Goal: Task Accomplishment & Management: Use online tool/utility

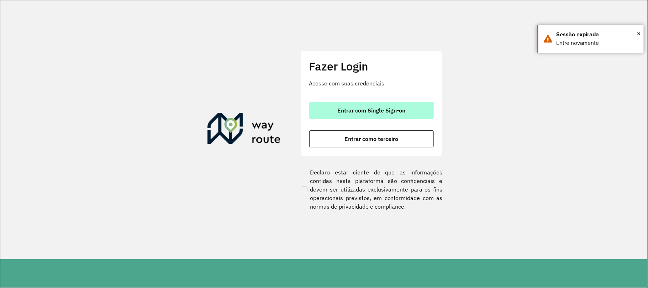
click at [363, 111] on span "Entrar com Single Sign-on" at bounding box center [371, 110] width 68 height 6
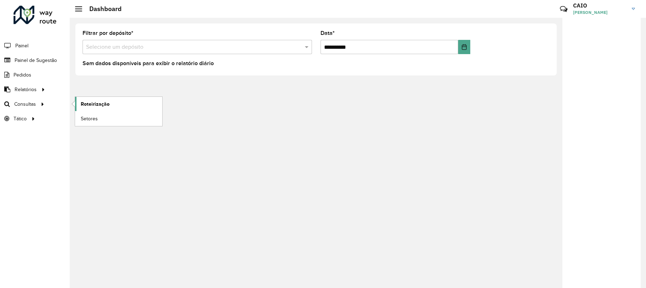
click at [83, 106] on span "Roteirização" at bounding box center [95, 103] width 29 height 7
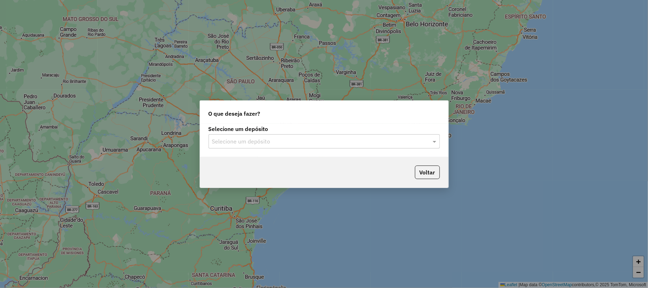
click at [229, 140] on input "text" at bounding box center [317, 141] width 210 height 9
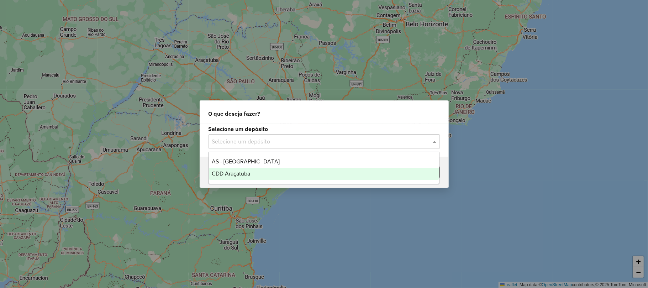
click at [229, 170] on span "CDD Araçatuba" at bounding box center [231, 173] width 38 height 6
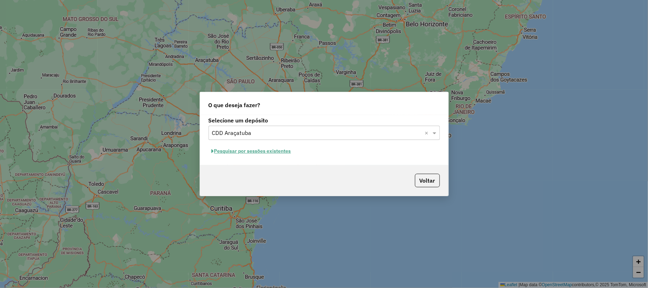
click at [267, 152] on button "Pesquisar por sessões existentes" at bounding box center [251, 150] width 86 height 11
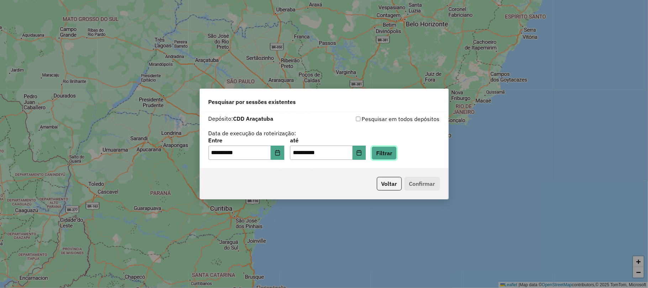
click at [385, 153] on button "Filtrar" at bounding box center [383, 153] width 25 height 14
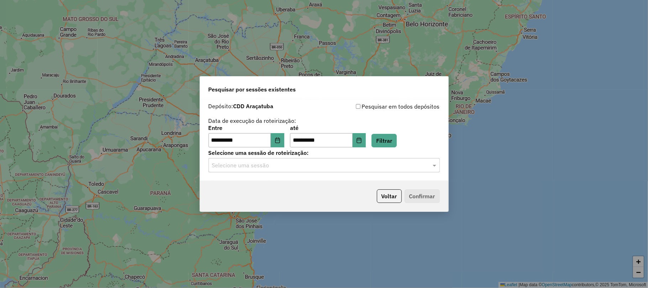
click at [380, 163] on input "text" at bounding box center [317, 165] width 210 height 9
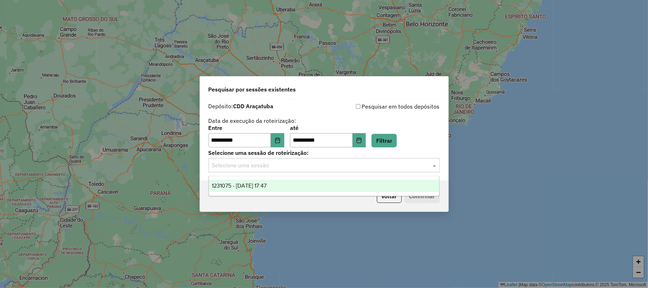
click at [340, 183] on div "1231075 - [DATE] 17:47" at bounding box center [324, 186] width 230 height 12
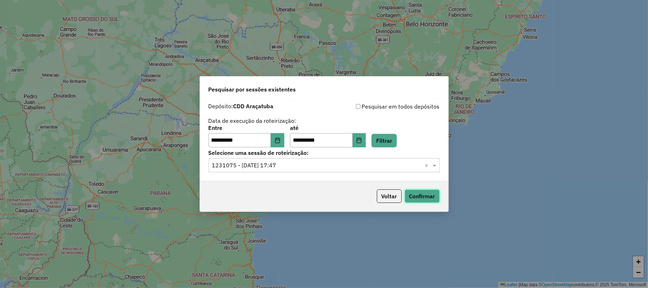
click at [430, 195] on button "Confirmar" at bounding box center [421, 196] width 35 height 14
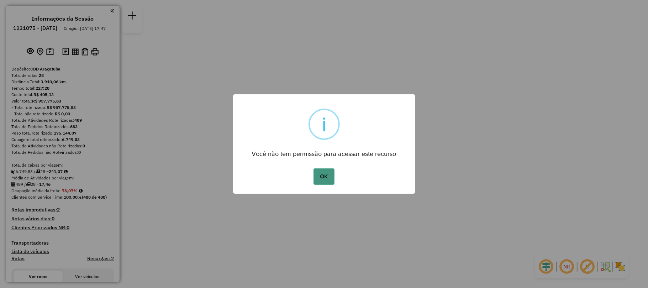
click at [332, 168] on button "OK" at bounding box center [323, 176] width 21 height 16
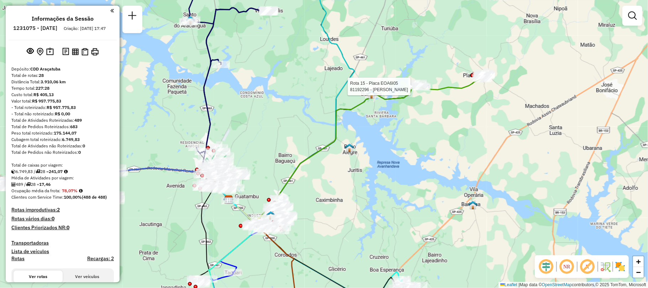
select select "**********"
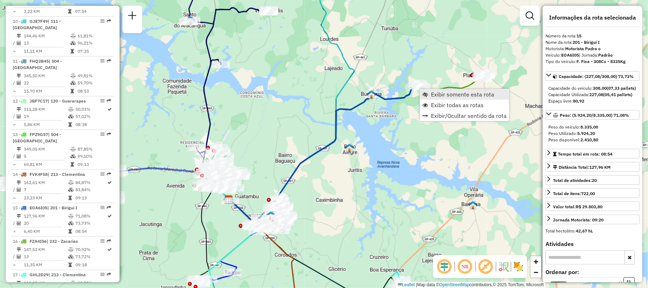
scroll to position [819, 0]
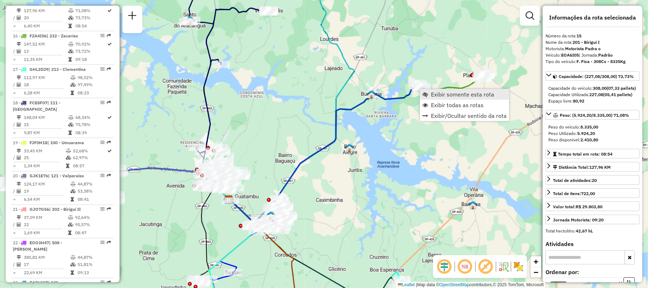
click at [427, 95] on span "Exibir somente esta rota" at bounding box center [425, 94] width 6 height 6
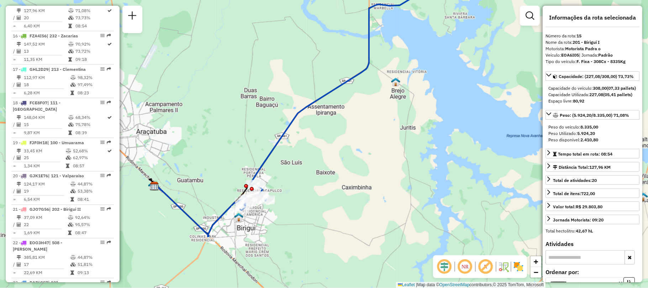
drag, startPoint x: 297, startPoint y: 195, endPoint x: 350, endPoint y: 80, distance: 126.7
click at [350, 80] on div "Janela de atendimento Grade de atendimento Capacidade Transportadoras Veículos …" at bounding box center [324, 144] width 648 height 288
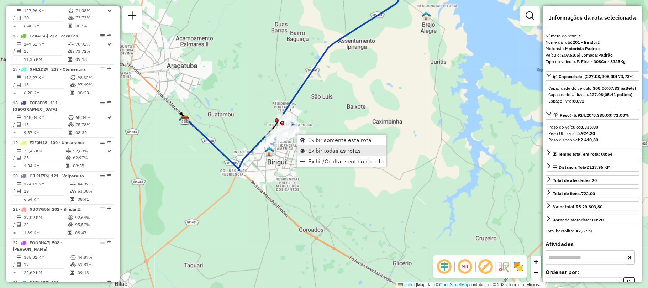
click at [321, 153] on span "Exibir todas as rotas" at bounding box center [334, 151] width 53 height 6
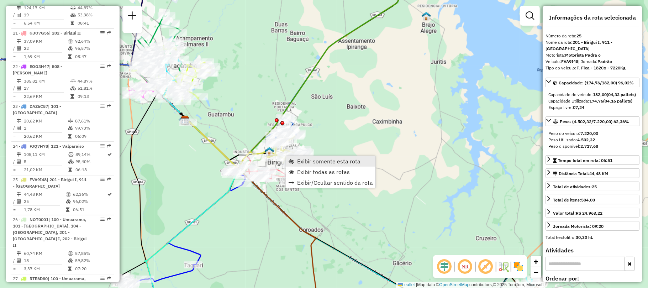
scroll to position [1088, 0]
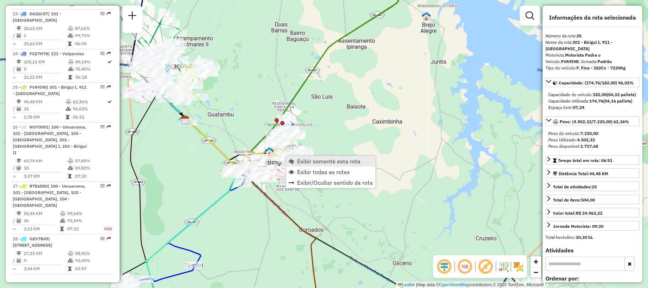
click at [299, 162] on span "Exibir somente esta rota" at bounding box center [328, 161] width 63 height 6
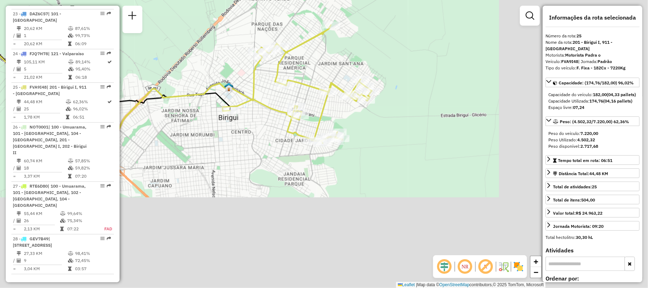
drag, startPoint x: 358, startPoint y: 162, endPoint x: 161, endPoint y: 70, distance: 217.2
click at [161, 70] on div "Janela de atendimento Grade de atendimento Capacidade Transportadoras Veículos …" at bounding box center [324, 144] width 648 height 288
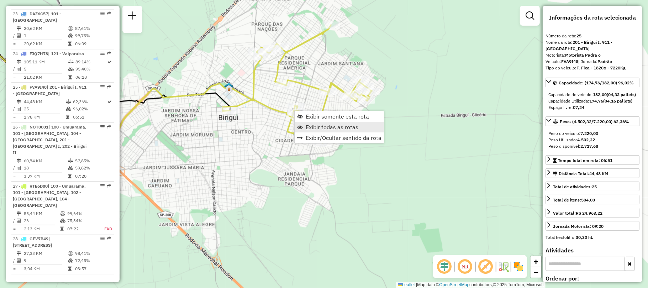
click at [318, 129] on span "Exibir todas as rotas" at bounding box center [332, 127] width 53 height 6
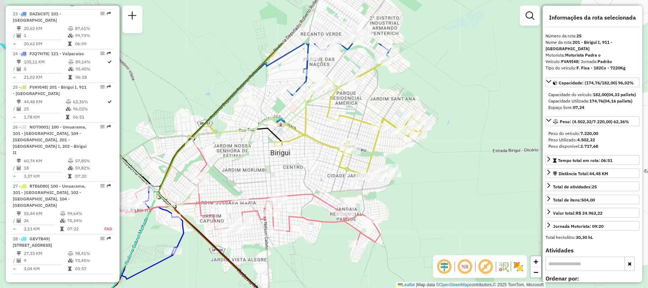
drag, startPoint x: 257, startPoint y: 91, endPoint x: 256, endPoint y: 164, distance: 72.2
click at [256, 164] on div "Janela de atendimento Grade de atendimento Capacidade Transportadoras Veículos …" at bounding box center [324, 144] width 648 height 288
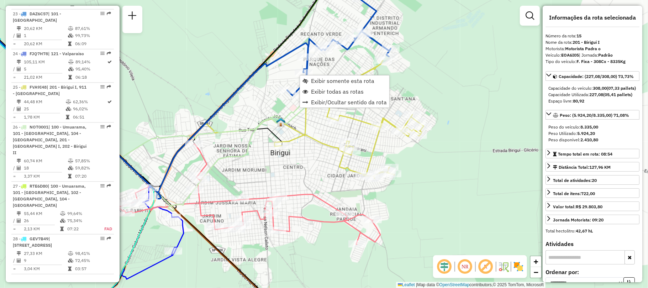
scroll to position [819, 0]
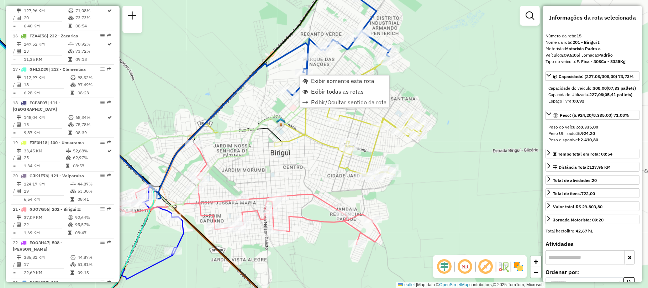
click at [324, 70] on div "Janela de atendimento Grade de atendimento Capacidade Transportadoras Veículos …" at bounding box center [324, 144] width 648 height 288
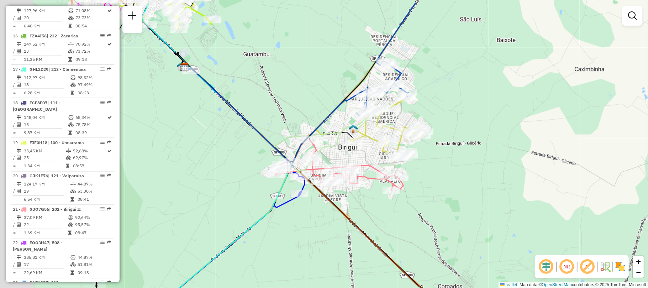
drag, startPoint x: 255, startPoint y: 77, endPoint x: 349, endPoint y: 119, distance: 102.4
click at [345, 125] on div "Janela de atendimento Grade de atendimento Capacidade Transportadoras Veículos …" at bounding box center [324, 144] width 648 height 288
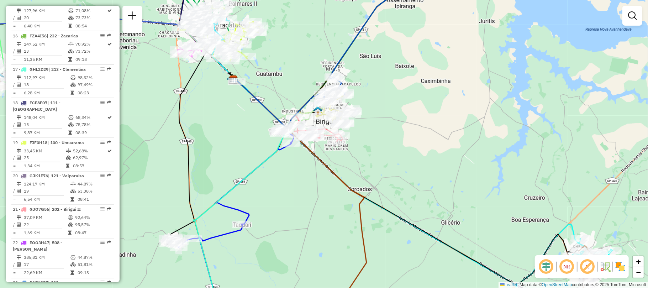
scroll to position [486, 0]
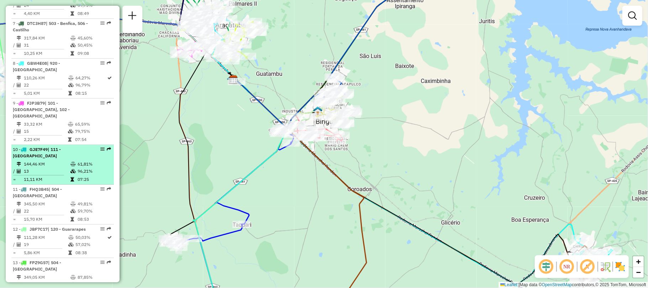
select select "**********"
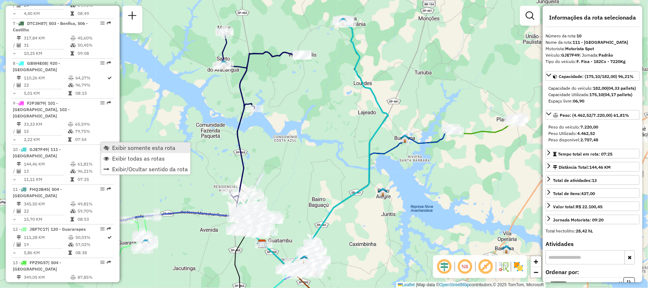
click at [120, 142] on link "Exibir somente esta rota" at bounding box center [145, 147] width 89 height 11
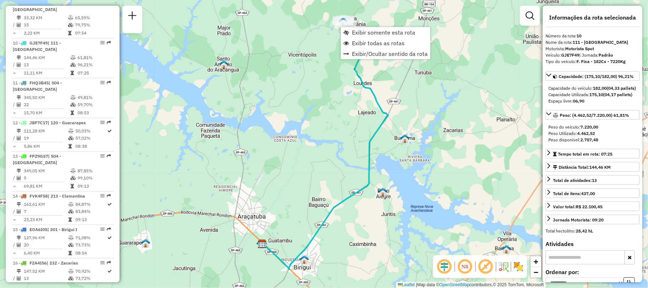
scroll to position [619, 0]
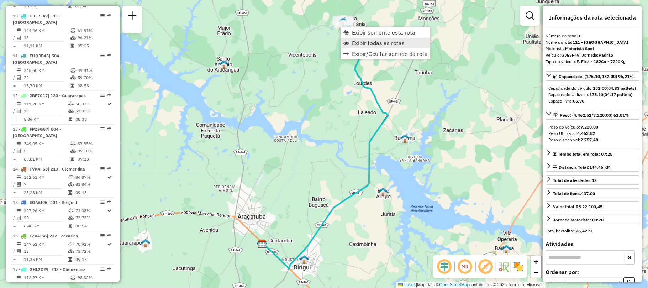
click at [354, 43] on span "Exibir todas as rotas" at bounding box center [378, 43] width 53 height 6
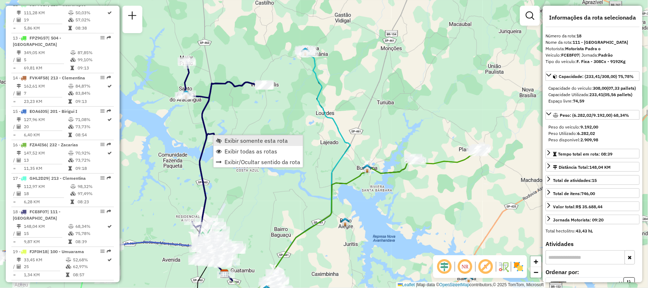
scroll to position [926, 0]
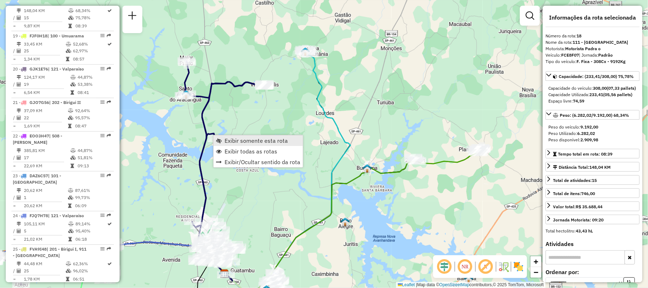
click at [244, 136] on link "Exibir somente esta rota" at bounding box center [257, 140] width 89 height 11
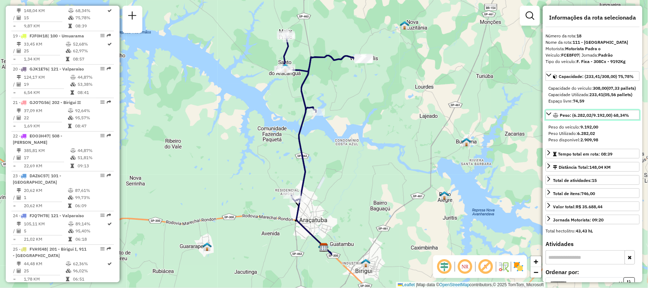
click at [547, 117] on icon at bounding box center [549, 114] width 6 height 6
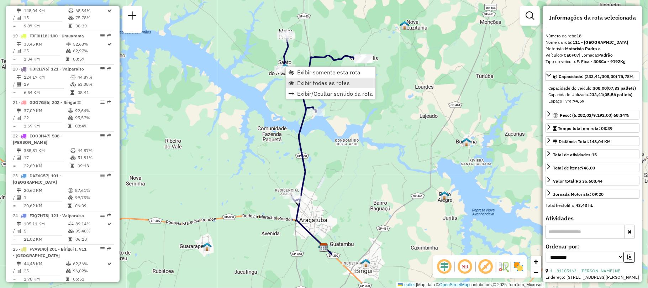
click at [313, 82] on span "Exibir todas as rotas" at bounding box center [323, 83] width 53 height 6
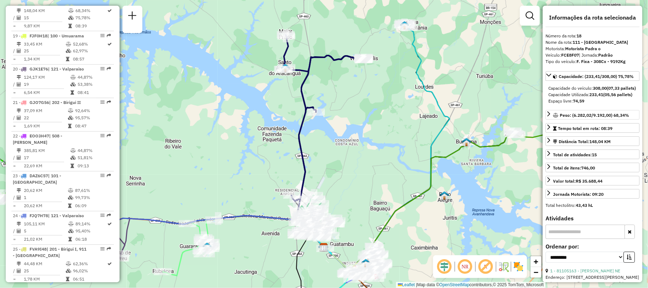
drag, startPoint x: 242, startPoint y: 149, endPoint x: 420, endPoint y: 44, distance: 206.2
click at [420, 44] on div "Janela de atendimento Grade de atendimento Capacidade Transportadoras Veículos …" at bounding box center [324, 144] width 648 height 288
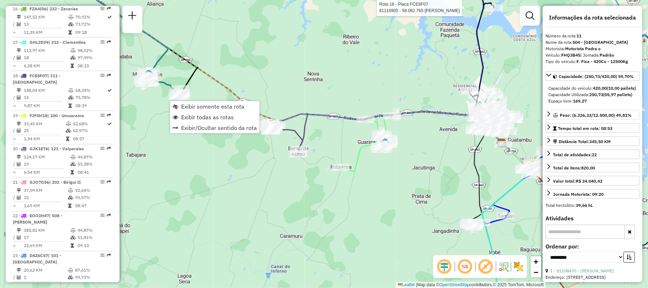
scroll to position [659, 0]
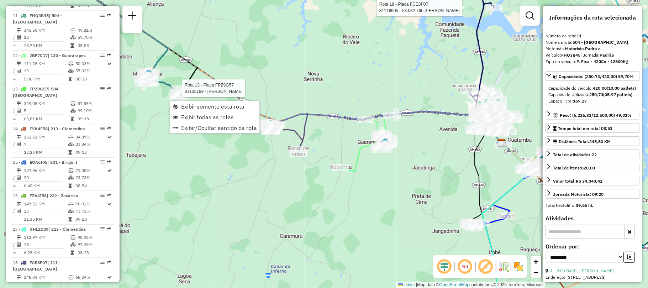
click at [205, 92] on div "Rota 18 - Placa FCE8F07 81116905 - 58.082.765 GUILHERME SONEGO DA SILVA Rota 11…" at bounding box center [324, 144] width 648 height 288
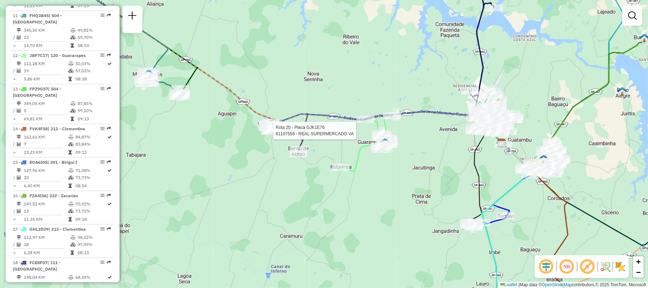
select select "**********"
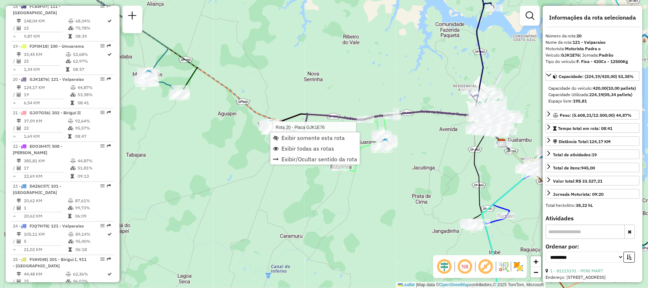
scroll to position [1000, 0]
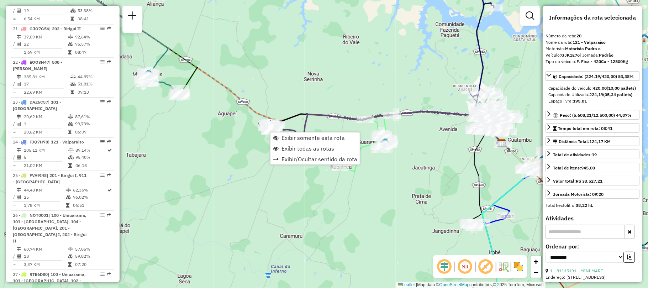
click at [286, 127] on icon at bounding box center [284, 137] width 36 height 31
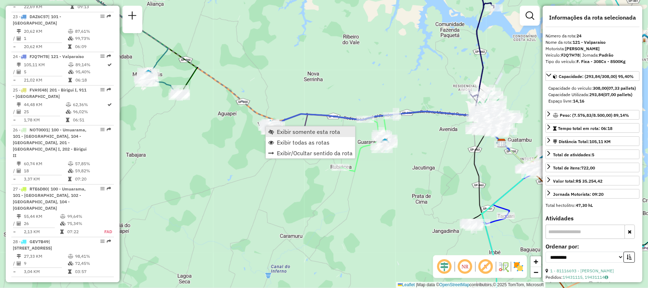
scroll to position [1088, 0]
click at [275, 132] on link "Exibir somente esta rota" at bounding box center [310, 131] width 89 height 11
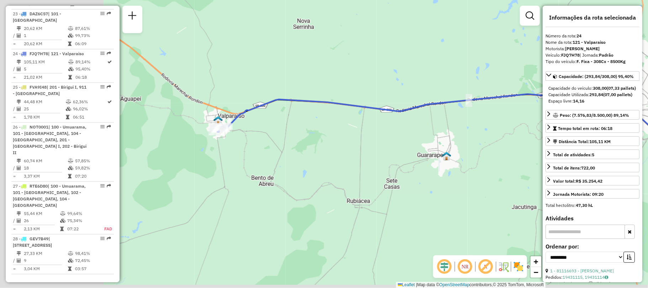
drag, startPoint x: 222, startPoint y: 120, endPoint x: 502, endPoint y: 115, distance: 280.0
click at [505, 118] on icon at bounding box center [457, 132] width 476 height 77
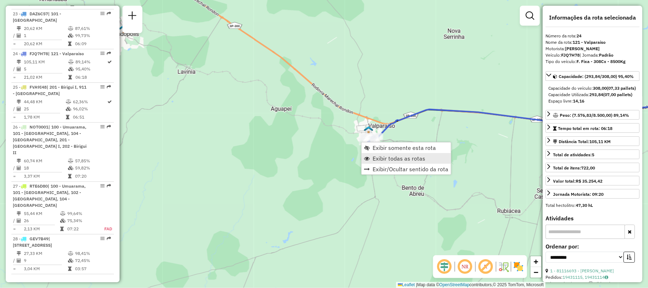
click at [377, 158] on span "Exibir todas as rotas" at bounding box center [398, 158] width 53 height 6
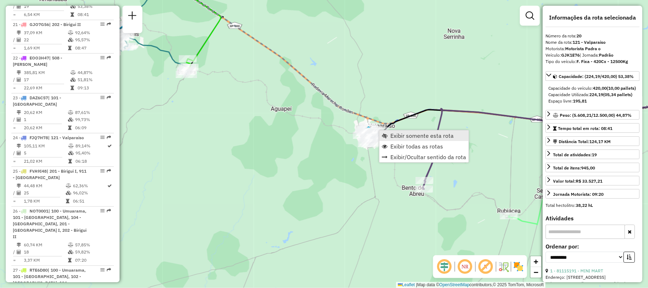
scroll to position [1000, 0]
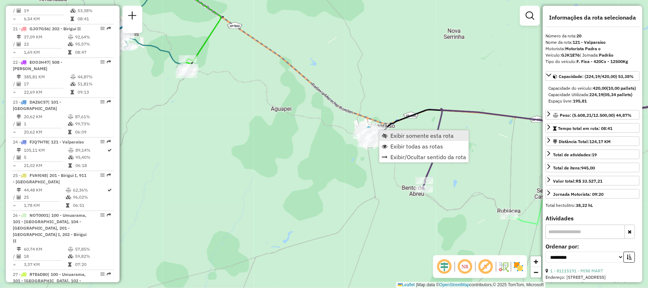
click at [386, 134] on span "Exibir somente esta rota" at bounding box center [385, 136] width 6 height 6
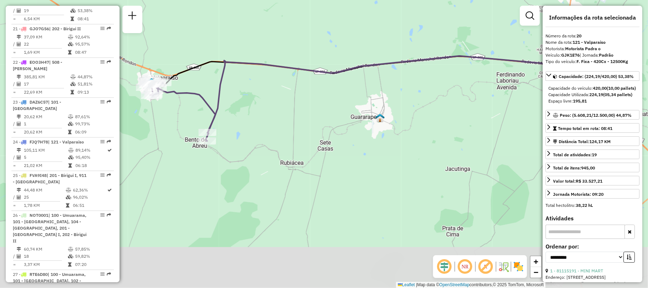
drag, startPoint x: 406, startPoint y: 175, endPoint x: 468, endPoint y: 129, distance: 77.5
click at [468, 129] on div "Janela de atendimento Grade de atendimento Capacidade Transportadoras Veículos …" at bounding box center [324, 144] width 648 height 288
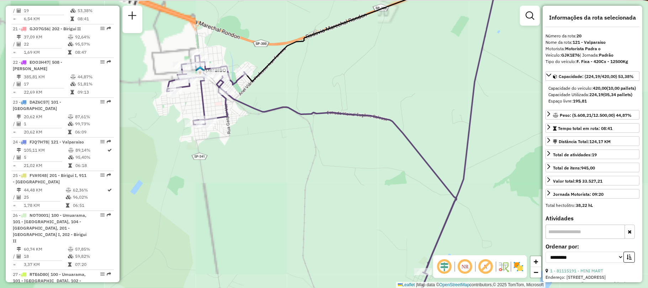
drag, startPoint x: 168, startPoint y: 94, endPoint x: 300, endPoint y: 132, distance: 137.7
click at [300, 132] on div "Janela de atendimento Grade de atendimento Capacidade Transportadoras Veículos …" at bounding box center [324, 144] width 648 height 288
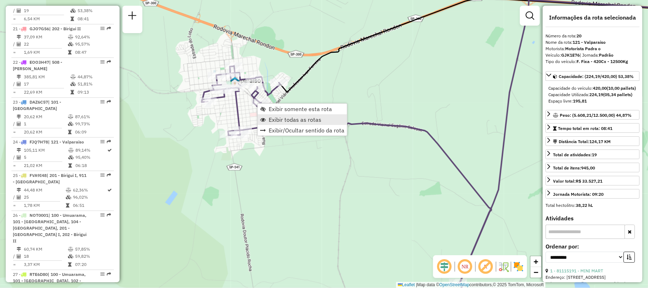
click at [290, 117] on span "Exibir todas as rotas" at bounding box center [295, 120] width 53 height 6
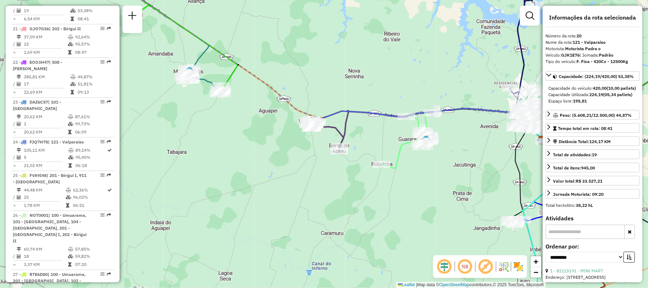
drag, startPoint x: 363, startPoint y: 138, endPoint x: 276, endPoint y: 134, distance: 86.5
click at [276, 134] on div "Janela de atendimento Grade de atendimento Capacidade Transportadoras Veículos …" at bounding box center [324, 144] width 648 height 288
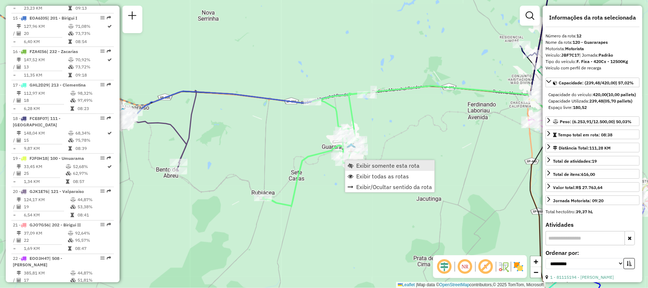
scroll to position [699, 0]
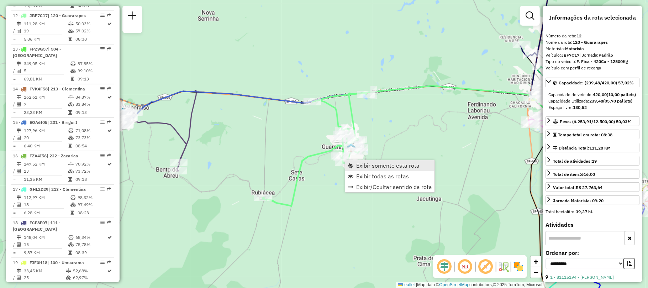
click at [365, 166] on span "Exibir somente esta rota" at bounding box center [387, 166] width 63 height 6
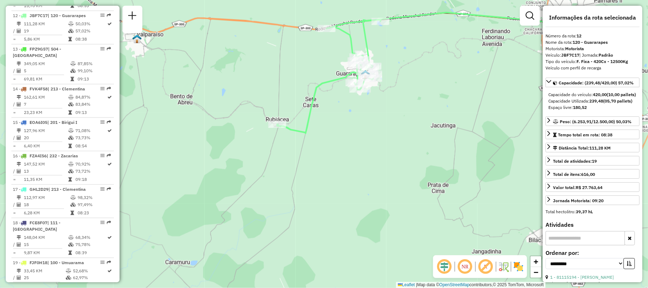
drag, startPoint x: 266, startPoint y: 175, endPoint x: 400, endPoint y: 97, distance: 154.8
click at [400, 97] on div "Janela de atendimento Grade de atendimento Capacidade Transportadoras Veículos …" at bounding box center [324, 144] width 648 height 288
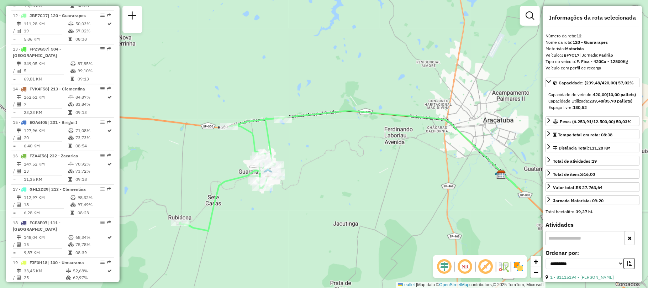
drag, startPoint x: 400, startPoint y: 97, endPoint x: 286, endPoint y: 207, distance: 158.2
click at [286, 207] on div "Janela de atendimento Grade de atendimento Capacidade Transportadoras Veículos …" at bounding box center [324, 144] width 648 height 288
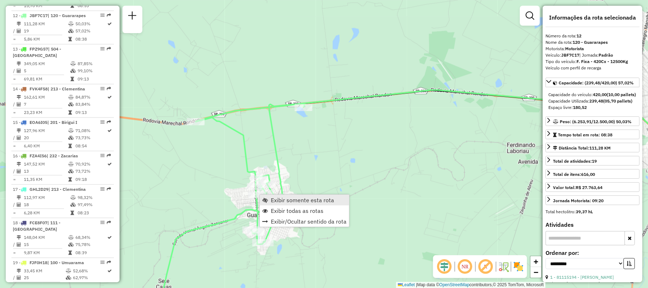
click at [276, 197] on span "Exibir somente esta rota" at bounding box center [302, 200] width 63 height 6
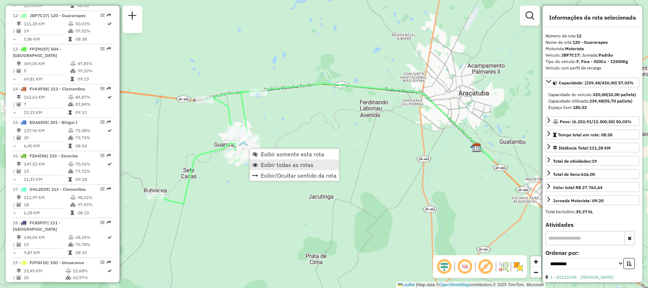
click at [268, 165] on span "Exibir todas as rotas" at bounding box center [287, 165] width 53 height 6
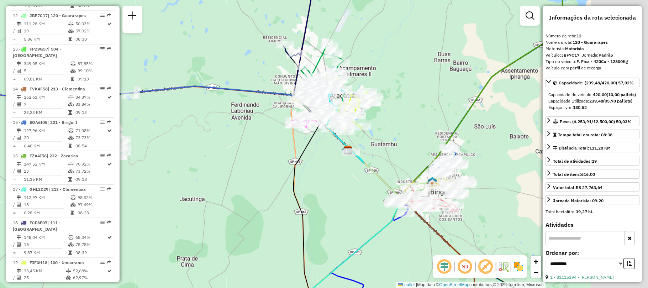
drag, startPoint x: 348, startPoint y: 161, endPoint x: 205, endPoint y: 164, distance: 143.0
click at [205, 164] on div "Janela de atendimento Grade de atendimento Capacidade Transportadoras Veículos …" at bounding box center [324, 144] width 648 height 288
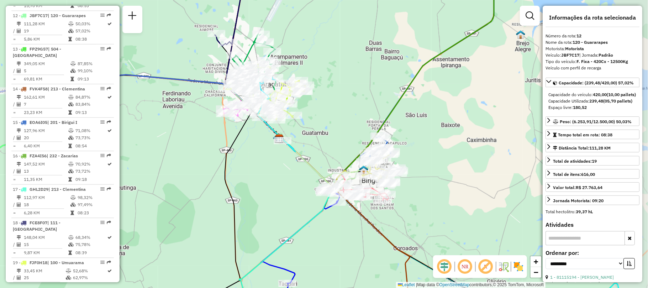
drag, startPoint x: 309, startPoint y: 177, endPoint x: 261, endPoint y: 168, distance: 48.6
click at [261, 168] on div "Janela de atendimento Grade de atendimento Capacidade Transportadoras Veículos …" at bounding box center [324, 144] width 648 height 288
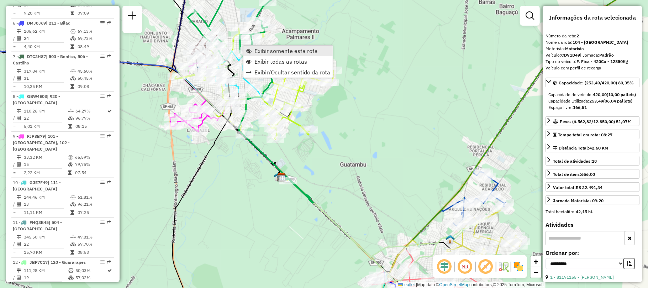
scroll to position [319, 0]
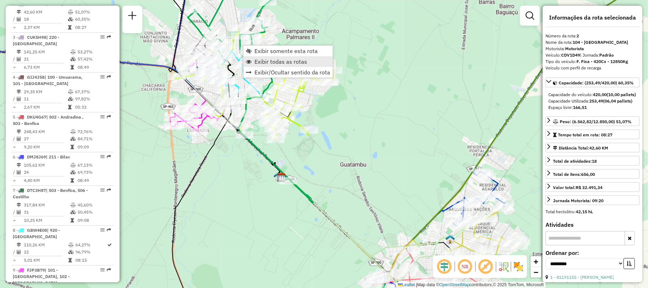
click at [261, 57] on link "Exibir todas as rotas" at bounding box center [287, 61] width 89 height 11
click at [261, 50] on span "Exibir somente esta rota" at bounding box center [288, 50] width 63 height 6
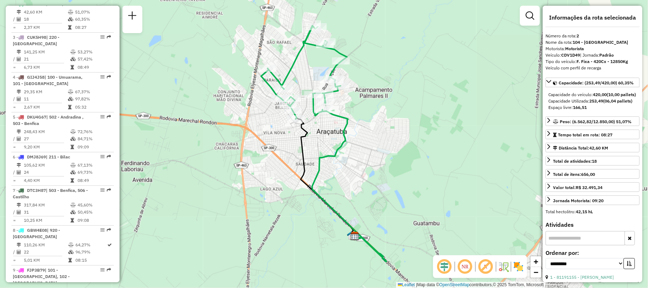
drag, startPoint x: 265, startPoint y: 79, endPoint x: 245, endPoint y: 168, distance: 91.2
click at [261, 119] on icon at bounding box center [304, 72] width 86 height 93
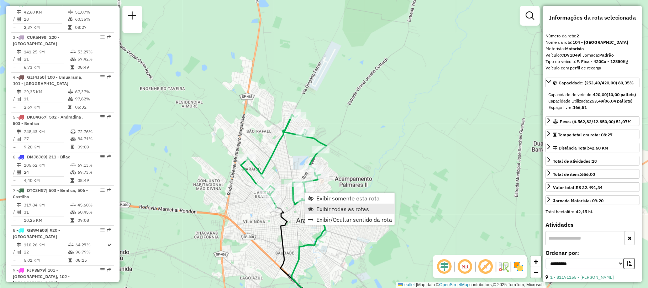
click at [332, 208] on span "Exibir todas as rotas" at bounding box center [342, 209] width 53 height 6
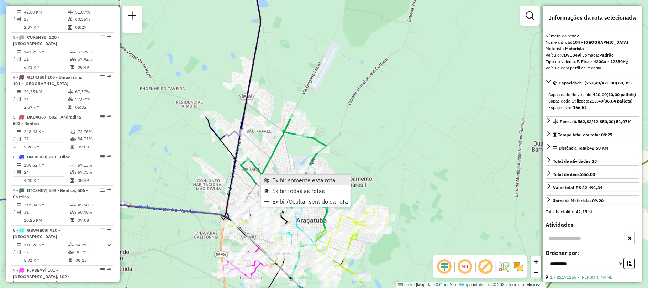
click at [287, 178] on span "Exibir somente esta rota" at bounding box center [303, 180] width 63 height 6
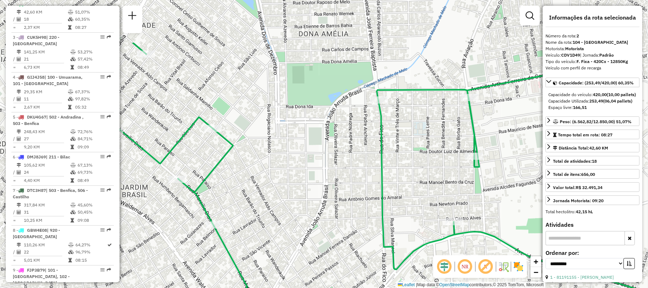
drag, startPoint x: 295, startPoint y: 94, endPoint x: 221, endPoint y: 165, distance: 102.6
click at [221, 165] on icon at bounding box center [310, 168] width 537 height 251
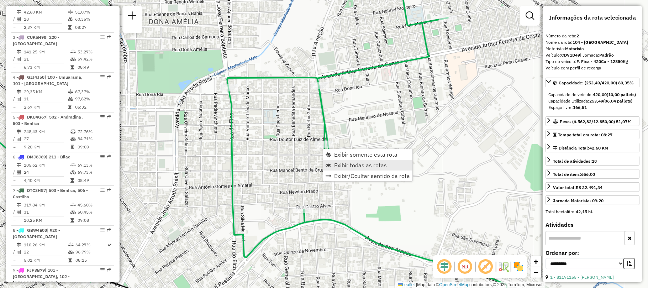
click at [337, 168] on span "Exibir todas as rotas" at bounding box center [360, 165] width 53 height 6
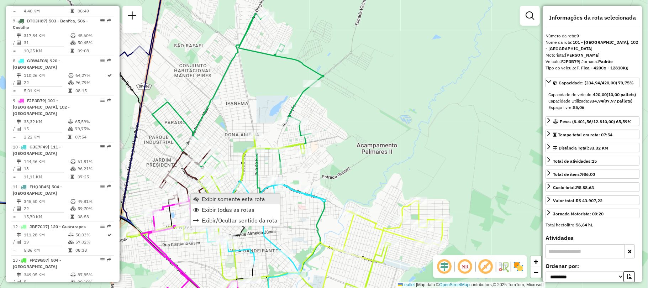
scroll to position [579, 0]
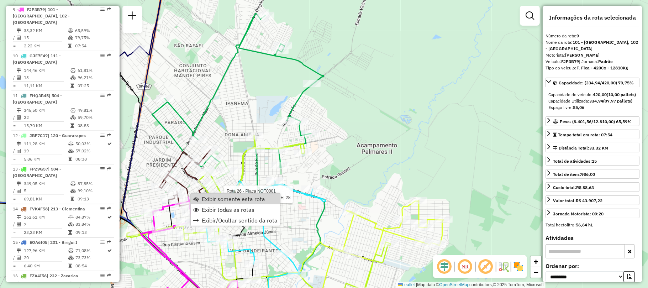
click at [228, 193] on div "Exibir somente esta rota Exibir todas as rotas Exibir/Ocultar sentido da rota" at bounding box center [235, 209] width 90 height 33
click at [231, 196] on span "Exibir somente esta rota" at bounding box center [233, 199] width 63 height 6
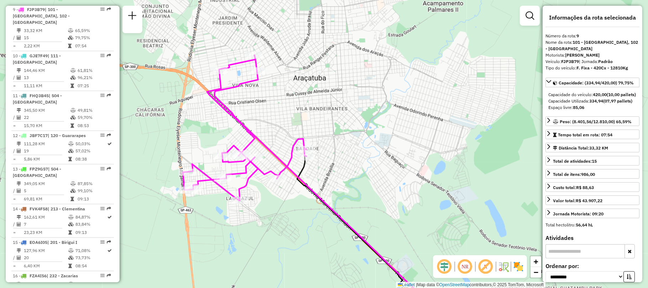
drag, startPoint x: 226, startPoint y: 106, endPoint x: 228, endPoint y: 162, distance: 56.2
click at [228, 159] on div at bounding box center [222, 155] width 18 height 7
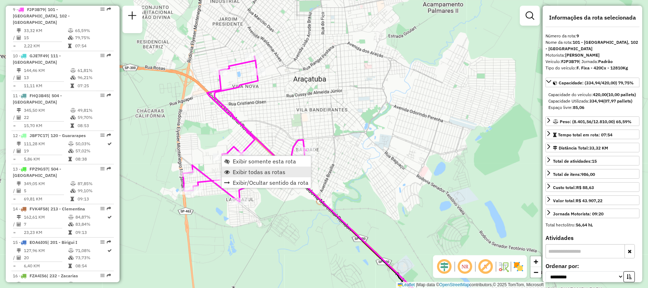
click at [239, 174] on span "Exibir todas as rotas" at bounding box center [259, 172] width 53 height 6
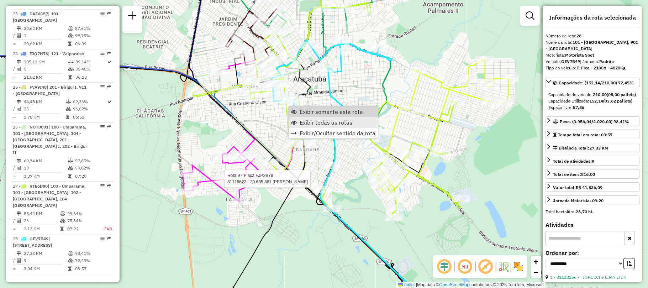
scroll to position [1088, 0]
click at [312, 111] on span "Exibir somente esta rota" at bounding box center [331, 112] width 63 height 6
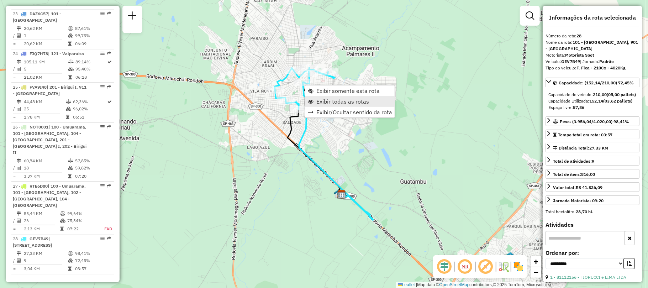
click at [316, 101] on span "Exibir todas as rotas" at bounding box center [342, 102] width 53 height 6
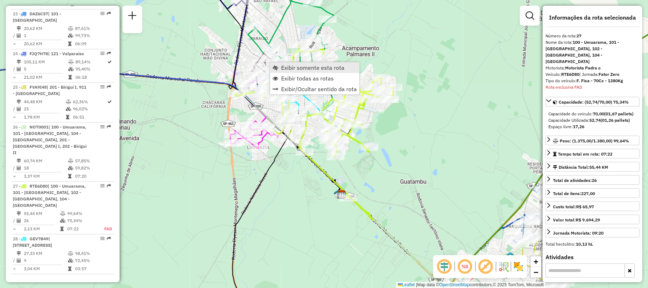
click at [280, 68] on link "Exibir somente esta rota" at bounding box center [314, 67] width 89 height 11
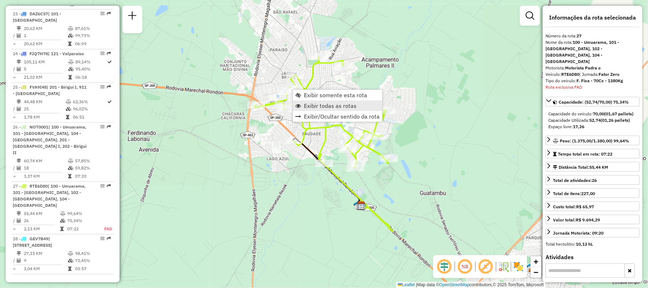
click at [313, 105] on span "Exibir todas as rotas" at bounding box center [330, 106] width 53 height 6
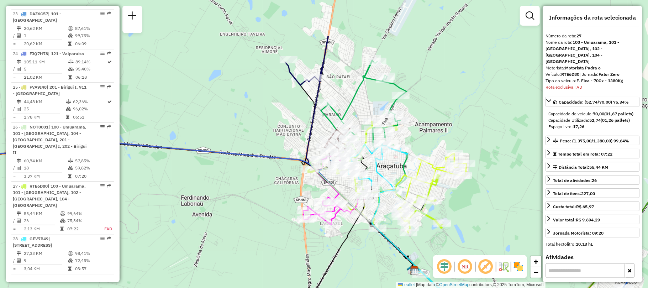
drag, startPoint x: 262, startPoint y: 45, endPoint x: 308, endPoint y: 125, distance: 91.8
click at [308, 124] on div "Janela de atendimento Grade de atendimento Capacidade Transportadoras Veículos …" at bounding box center [324, 144] width 648 height 288
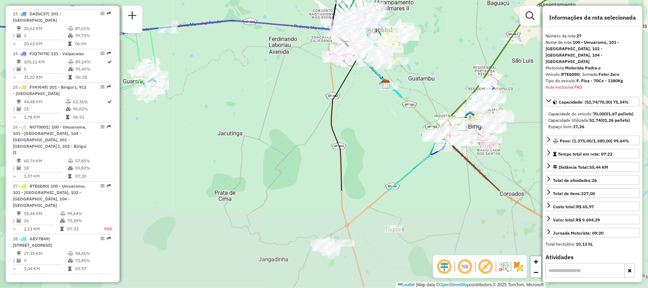
drag, startPoint x: 269, startPoint y: 171, endPoint x: 335, endPoint y: 68, distance: 122.6
click at [335, 68] on div "Janela de atendimento Grade de atendimento Capacidade Transportadoras Veículos …" at bounding box center [324, 144] width 648 height 288
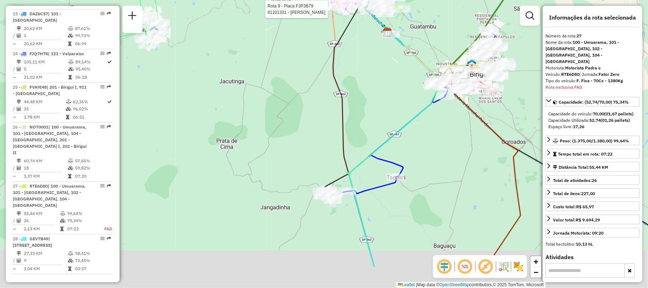
drag, startPoint x: 322, startPoint y: 210, endPoint x: 295, endPoint y: 94, distance: 118.5
click at [295, 94] on div "Rota 9 - Placa FJP3B79 81101331 - ALESSANDRA AP ROCHA Janela de atendimento Gra…" at bounding box center [324, 144] width 648 height 288
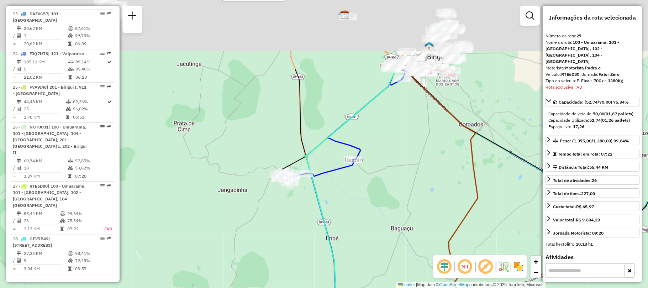
drag, startPoint x: 386, startPoint y: 51, endPoint x: 321, endPoint y: 188, distance: 151.8
click at [321, 188] on div "Rota 9 - Placa FJP3B79 81101331 - ALESSANDRA AP ROCHA Janela de atendimento Gra…" at bounding box center [324, 144] width 648 height 288
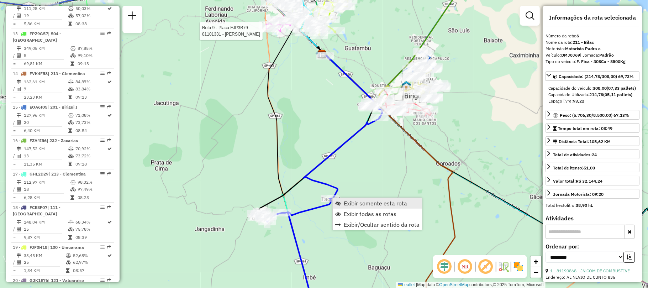
scroll to position [466, 0]
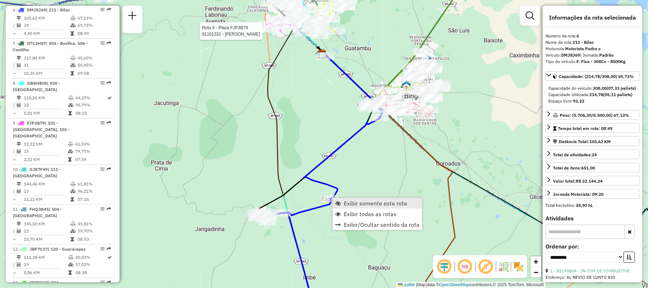
click at [355, 202] on span "Exibir somente esta rota" at bounding box center [375, 203] width 63 height 6
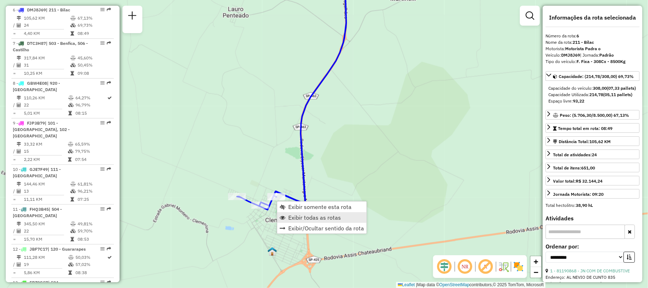
click at [309, 218] on span "Exibir todas as rotas" at bounding box center [314, 218] width 53 height 6
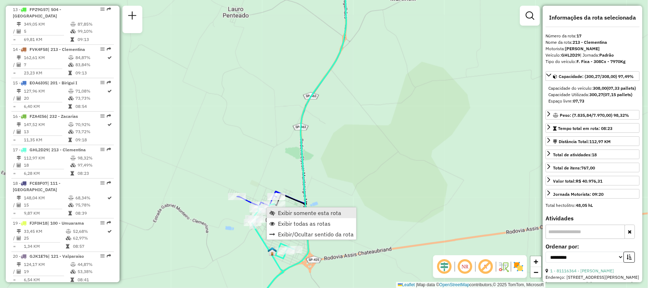
scroll to position [886, 0]
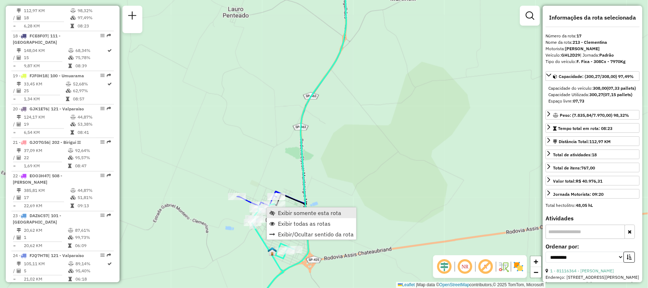
click at [292, 208] on link "Exibir somente esta rota" at bounding box center [311, 212] width 89 height 11
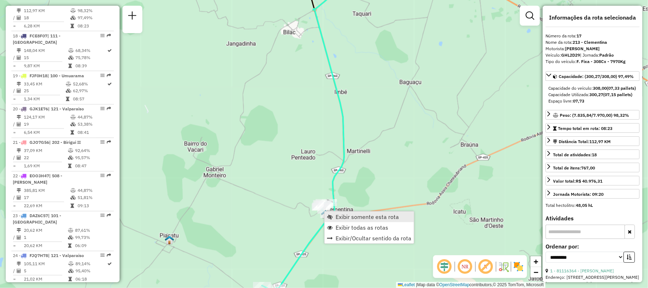
click at [343, 217] on span "Exibir somente esta rota" at bounding box center [366, 217] width 63 height 6
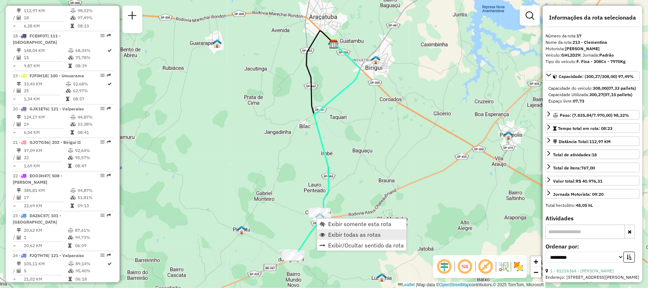
click at [336, 236] on span "Exibir todas as rotas" at bounding box center [354, 235] width 53 height 6
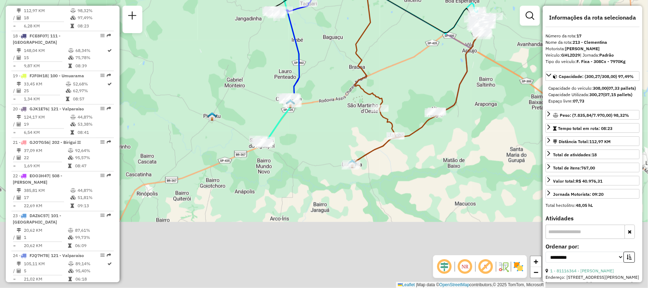
drag, startPoint x: 389, startPoint y: 212, endPoint x: 364, endPoint y: 87, distance: 127.4
click at [364, 87] on div "Janela de atendimento Grade de atendimento Capacidade Transportadoras Veículos …" at bounding box center [324, 144] width 648 height 288
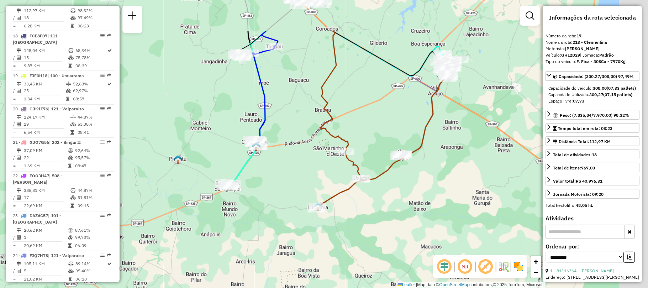
drag, startPoint x: 345, startPoint y: 111, endPoint x: 275, endPoint y: 198, distance: 111.1
click at [275, 198] on div "Janela de atendimento Grade de atendimento Capacidade Transportadoras Veículos …" at bounding box center [324, 144] width 648 height 288
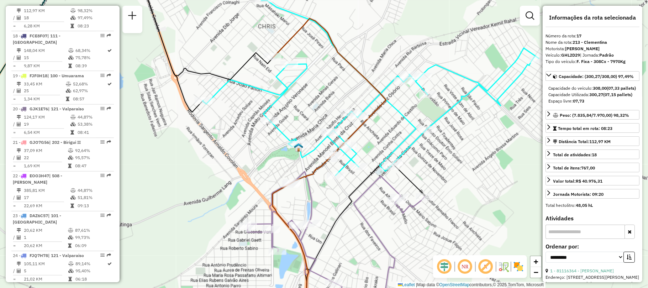
drag, startPoint x: 341, startPoint y: 89, endPoint x: 339, endPoint y: 117, distance: 28.2
click at [339, 117] on div "Janela de atendimento Grade de atendimento Capacidade Transportadoras Veículos …" at bounding box center [324, 144] width 648 height 288
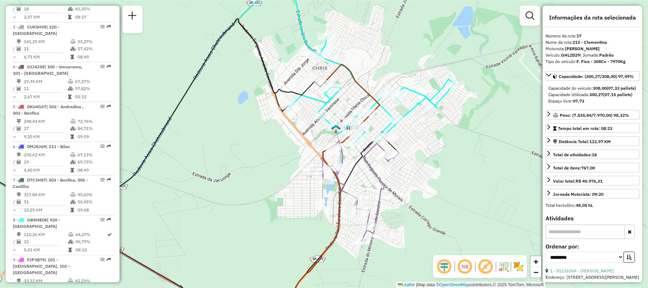
scroll to position [187, 0]
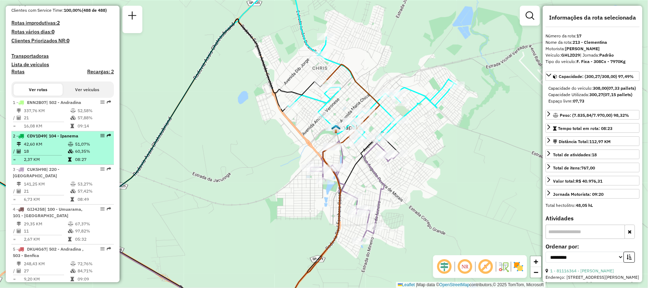
click at [92, 138] on div at bounding box center [100, 135] width 21 height 4
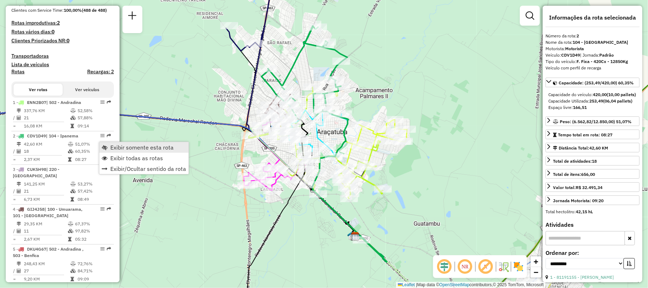
click at [121, 146] on span "Exibir somente esta rota" at bounding box center [141, 147] width 63 height 6
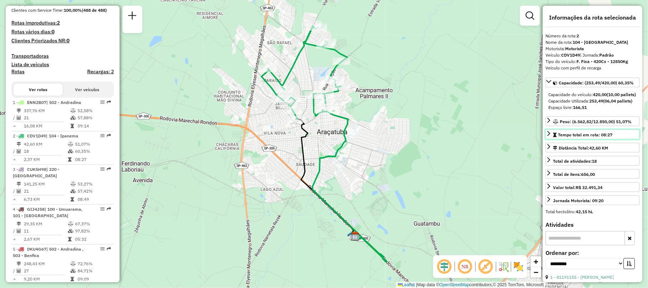
click at [550, 136] on icon at bounding box center [549, 134] width 6 height 6
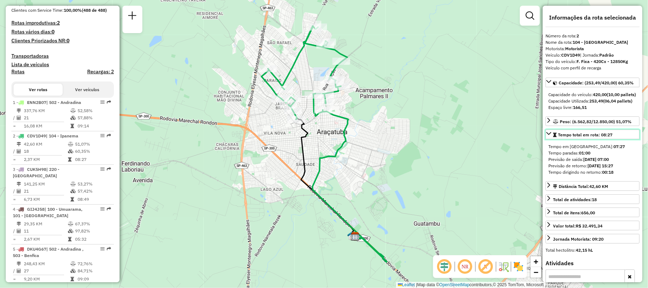
click at [550, 136] on icon at bounding box center [549, 134] width 6 height 6
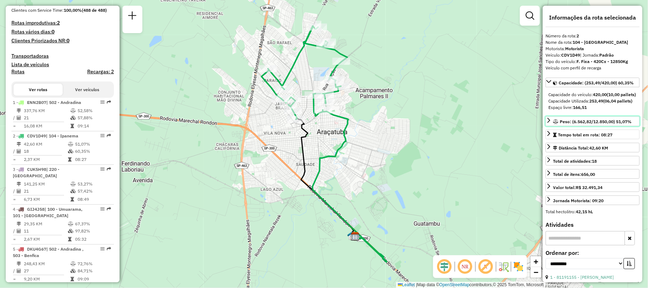
click at [546, 123] on icon at bounding box center [549, 120] width 6 height 6
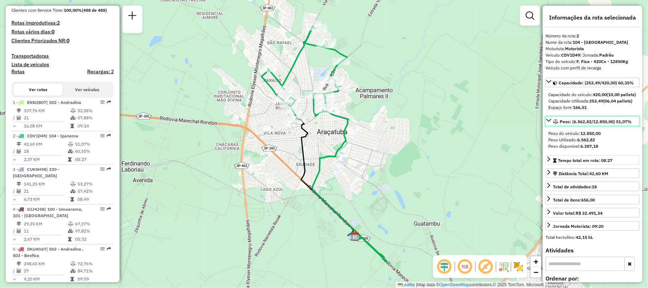
click at [546, 123] on icon at bounding box center [549, 120] width 6 height 6
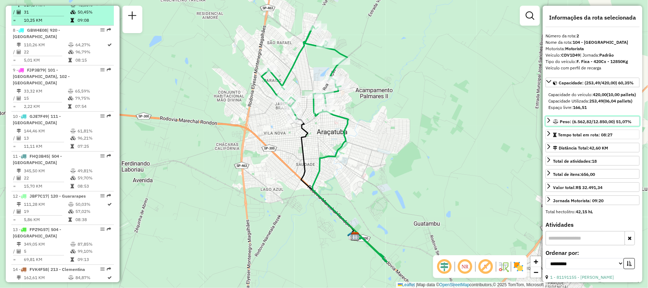
scroll to position [614, 0]
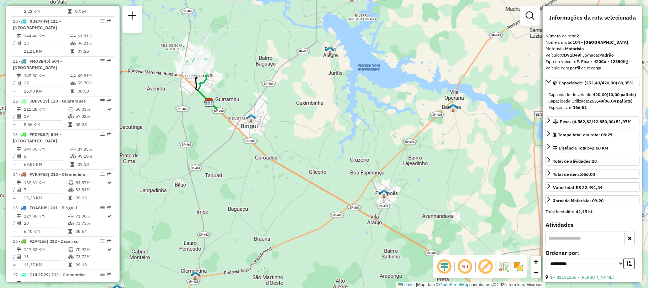
drag, startPoint x: 323, startPoint y: 135, endPoint x: 245, endPoint y: 93, distance: 88.8
click at [245, 93] on div "Janela de atendimento Grade de atendimento Capacidade Transportadoras Veículos …" at bounding box center [324, 144] width 648 height 288
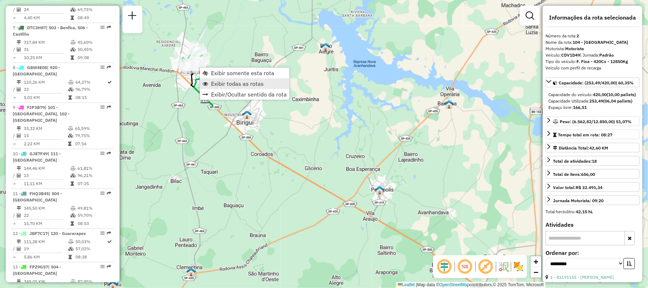
scroll to position [319, 0]
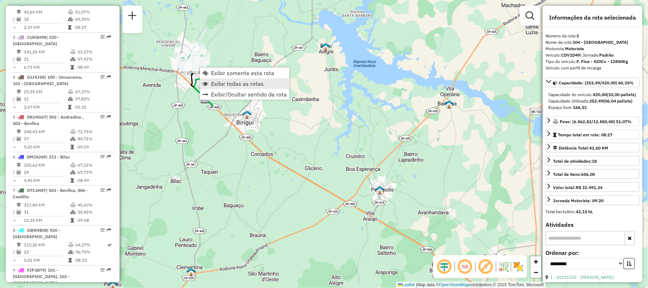
click at [228, 85] on span "Exibir todas as rotas" at bounding box center [237, 84] width 53 height 6
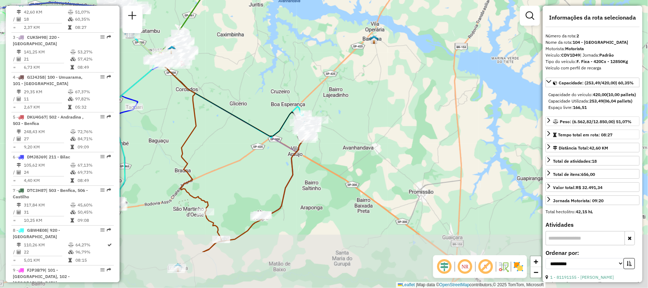
drag, startPoint x: 321, startPoint y: 133, endPoint x: 268, endPoint y: 82, distance: 73.7
click at [268, 82] on div "Janela de atendimento Grade de atendimento Capacidade Transportadoras Veículos …" at bounding box center [324, 144] width 648 height 288
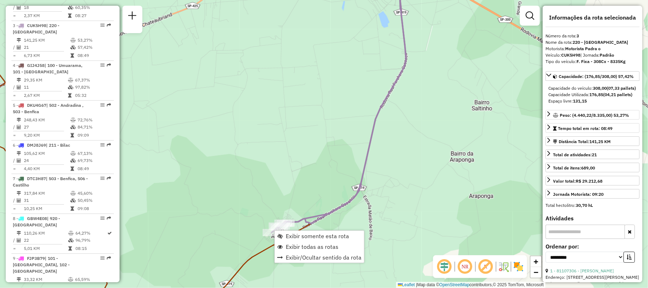
scroll to position [352, 0]
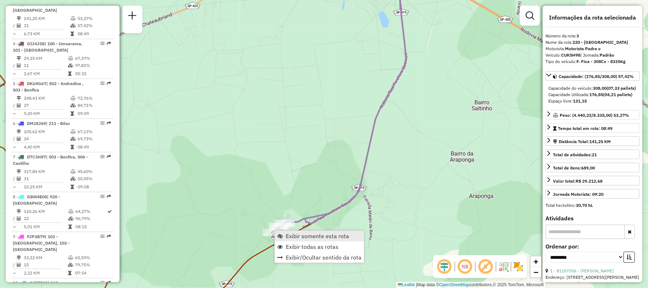
click at [288, 234] on span "Exibir somente esta rota" at bounding box center [317, 236] width 63 height 6
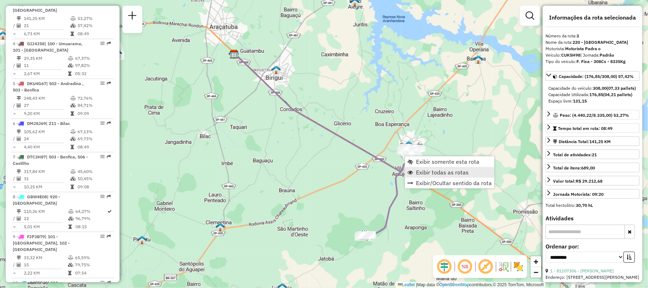
click at [410, 170] on span "Exibir todas as rotas" at bounding box center [410, 172] width 6 height 6
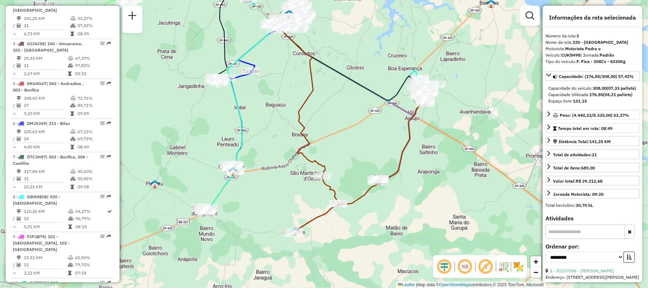
drag, startPoint x: 269, startPoint y: 200, endPoint x: 282, endPoint y: 144, distance: 57.3
click at [282, 144] on div "Janela de atendimento Grade de atendimento Capacidade Transportadoras Veículos …" at bounding box center [324, 144] width 648 height 288
drag, startPoint x: 275, startPoint y: 211, endPoint x: 349, endPoint y: 203, distance: 73.7
click at [349, 203] on div "Janela de atendimento Grade de atendimento Capacidade Transportadoras Veículos …" at bounding box center [324, 144] width 648 height 288
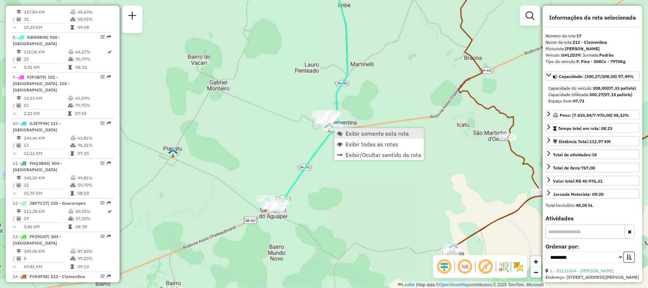
scroll to position [886, 0]
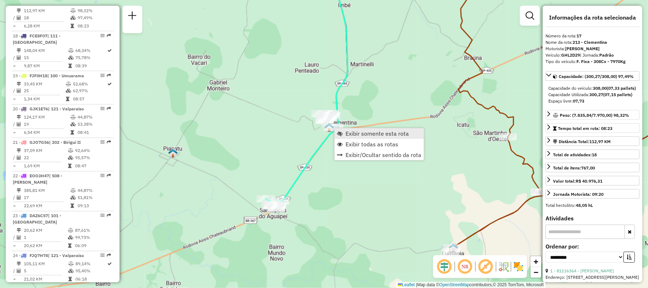
click at [350, 134] on span "Exibir somente esta rota" at bounding box center [376, 134] width 63 height 6
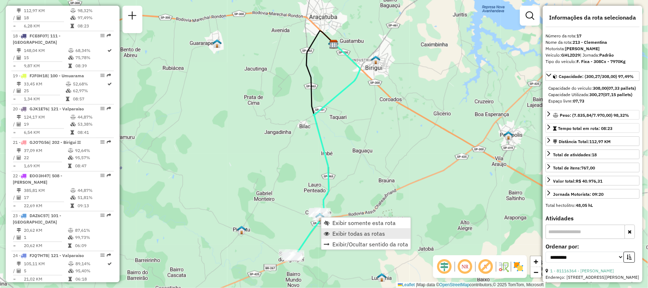
click at [346, 231] on span "Exibir todas as rotas" at bounding box center [358, 234] width 53 height 6
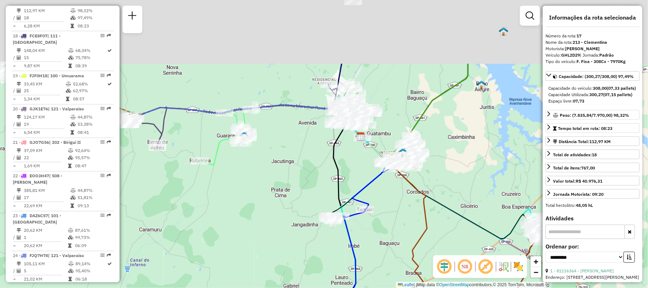
drag, startPoint x: 252, startPoint y: 120, endPoint x: 279, endPoint y: 217, distance: 100.8
click at [279, 217] on div "Janela de atendimento Grade de atendimento Capacidade Transportadoras Veículos …" at bounding box center [324, 144] width 648 height 288
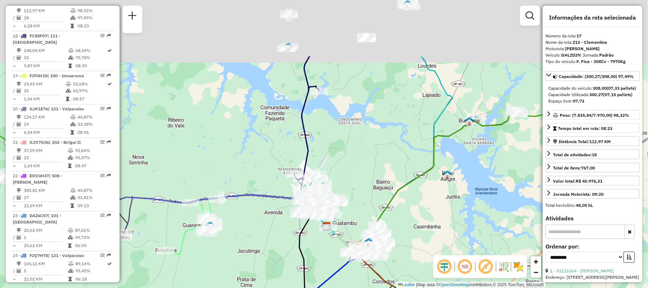
drag, startPoint x: 254, startPoint y: 95, endPoint x: 220, endPoint y: 180, distance: 91.6
click at [220, 180] on div "Janela de atendimento Grade de atendimento Capacidade Transportadoras Veículos …" at bounding box center [324, 144] width 648 height 288
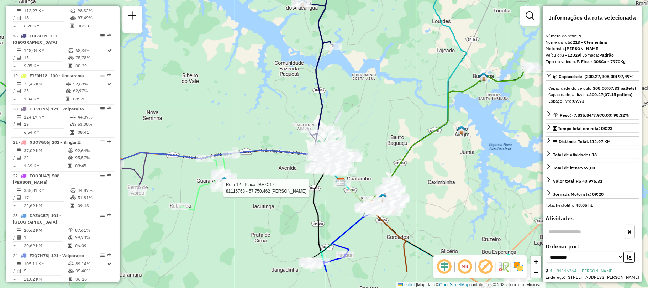
drag, startPoint x: 239, startPoint y: 130, endPoint x: 275, endPoint y: 45, distance: 92.6
click at [275, 45] on div "Rota 12 - Placa JBF7C17 81116768 - 57.750.462 MARCIO DIAS PEREIRA Janela de ate…" at bounding box center [324, 144] width 648 height 288
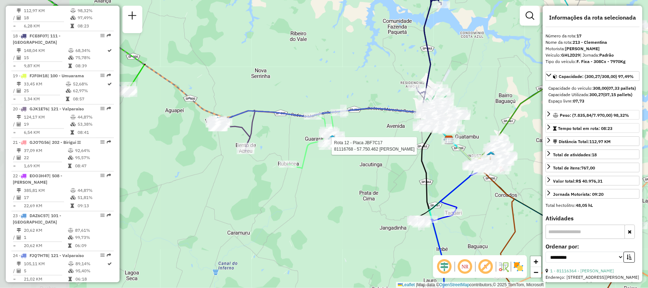
drag, startPoint x: 222, startPoint y: 170, endPoint x: 337, endPoint y: 171, distance: 114.2
click at [337, 171] on div "Rota 12 - Placa JBF7C17 81116768 - 57.750.462 MARCIO DIAS PEREIRA Janela de ate…" at bounding box center [324, 144] width 648 height 288
